Goal: Task Accomplishment & Management: Complete application form

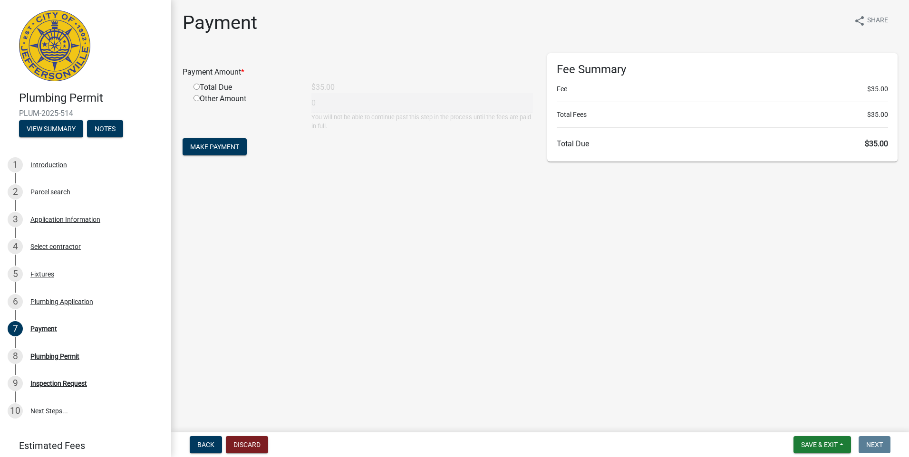
drag, startPoint x: 197, startPoint y: 85, endPoint x: 201, endPoint y: 91, distance: 7.0
click at [198, 87] on input "radio" at bounding box center [197, 87] width 6 height 6
radio input "true"
type input "35"
click at [216, 147] on span "Make Payment" at bounding box center [214, 147] width 49 height 8
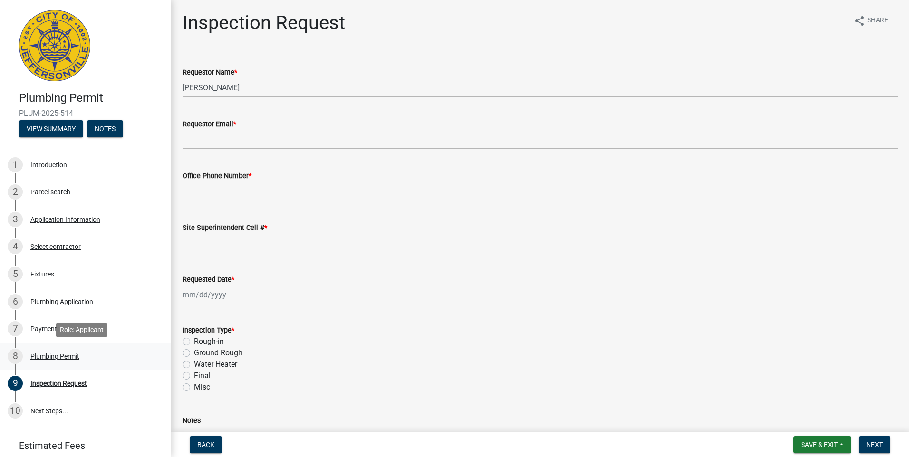
click at [52, 360] on div "Plumbing Permit" at bounding box center [54, 356] width 49 height 7
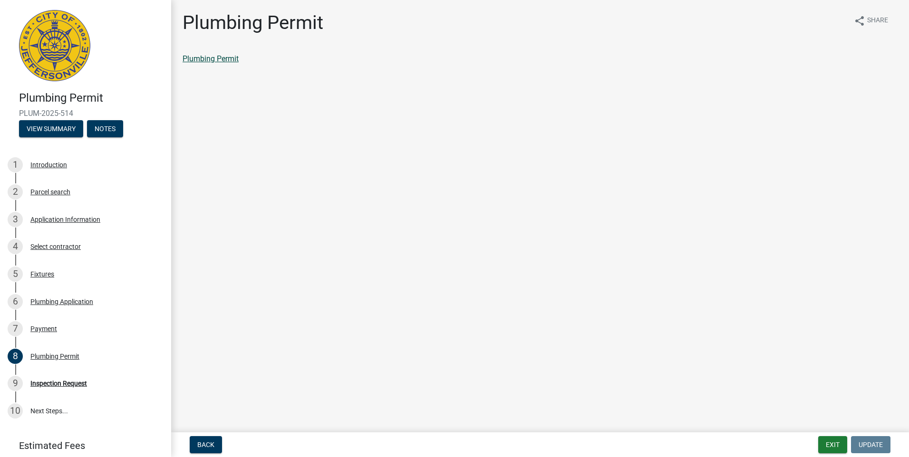
click at [200, 57] on link "Plumbing Permit" at bounding box center [211, 58] width 56 height 9
